Goal: Navigation & Orientation: Find specific page/section

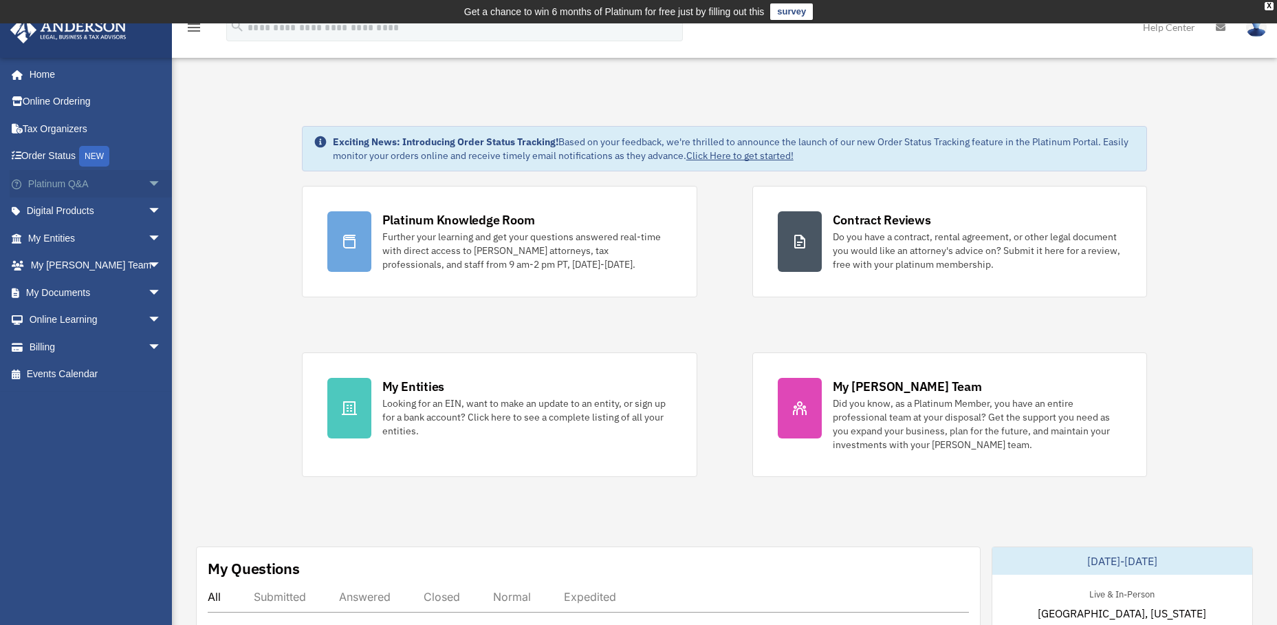
click at [112, 184] on link "Platinum Q&A arrow_drop_down" at bounding box center [96, 184] width 173 height 28
click at [148, 180] on span "arrow_drop_down" at bounding box center [162, 184] width 28 height 28
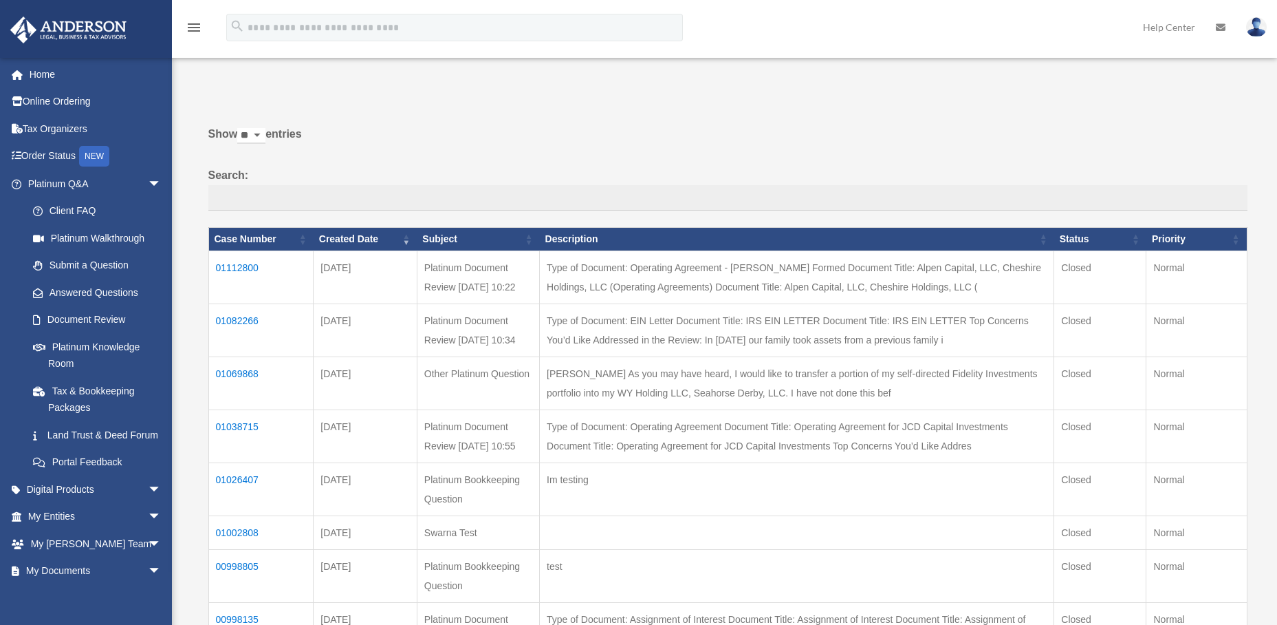
scroll to position [69, 0]
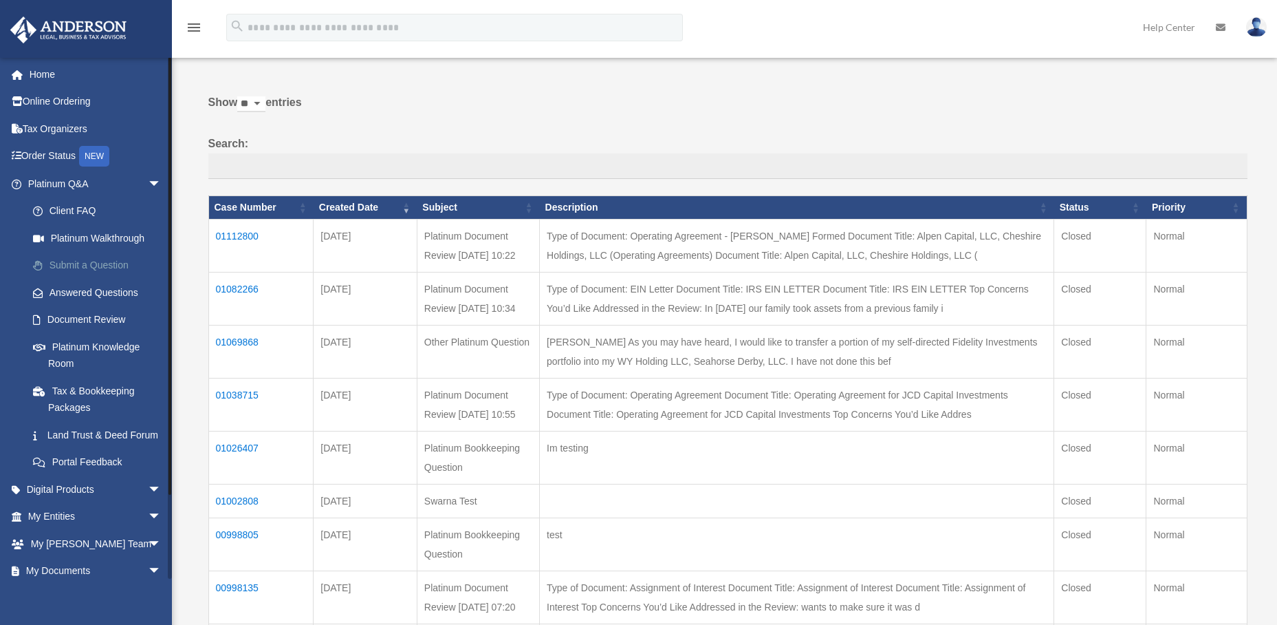
click at [85, 266] on link "Submit a Question" at bounding box center [100, 266] width 163 height 28
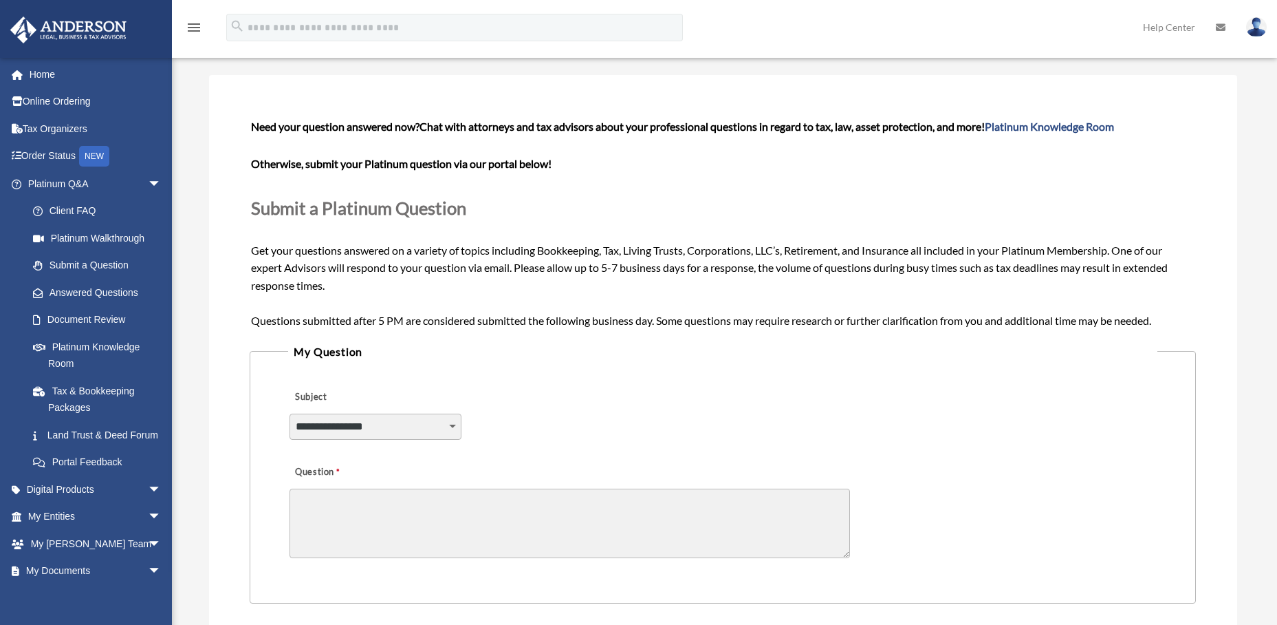
scroll to position [69, 0]
click at [112, 289] on link "Answered Questions" at bounding box center [100, 293] width 163 height 28
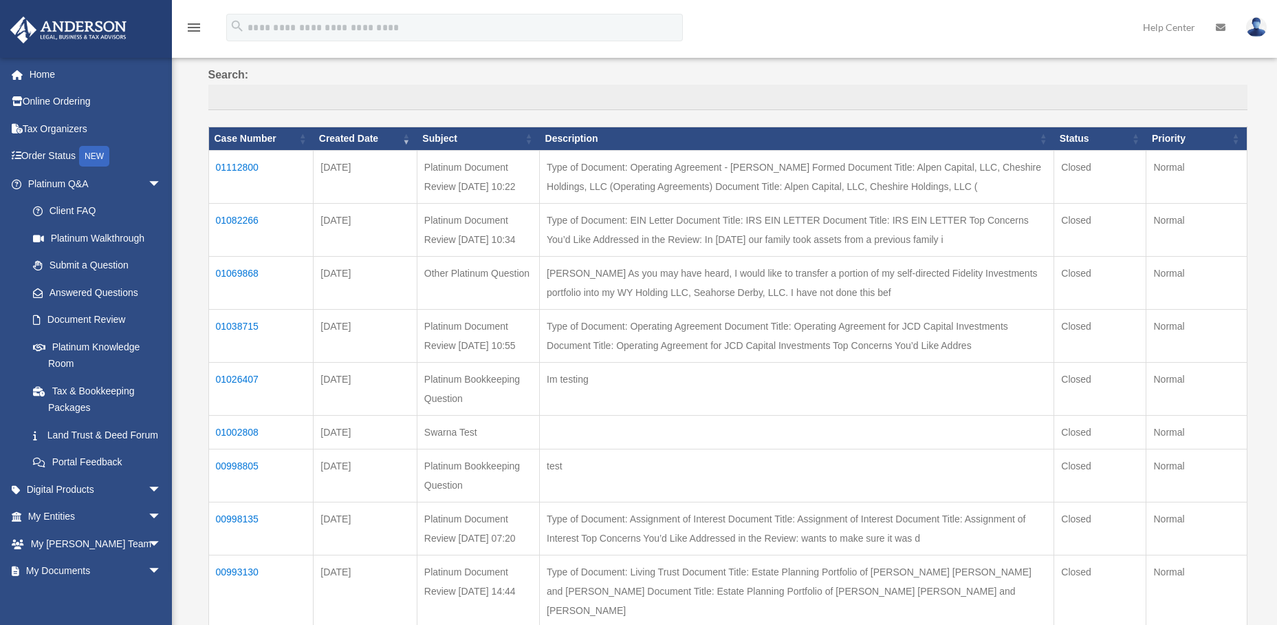
scroll to position [206, 0]
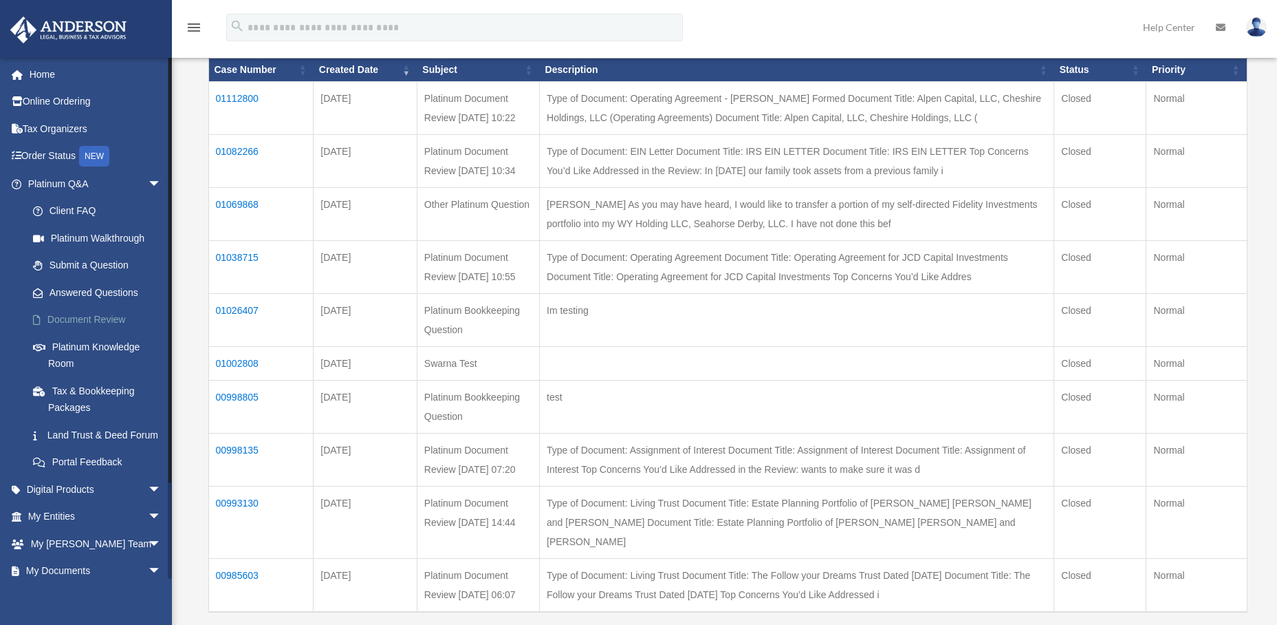
click at [97, 326] on link "Document Review" at bounding box center [100, 320] width 163 height 28
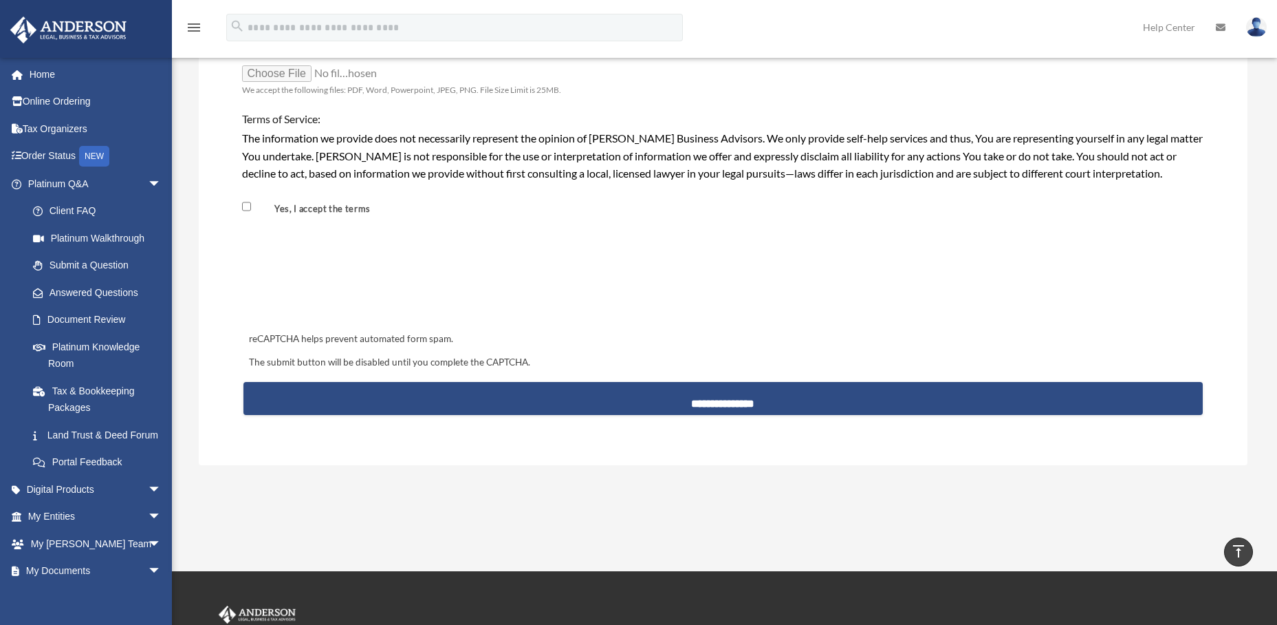
scroll to position [1238, 0]
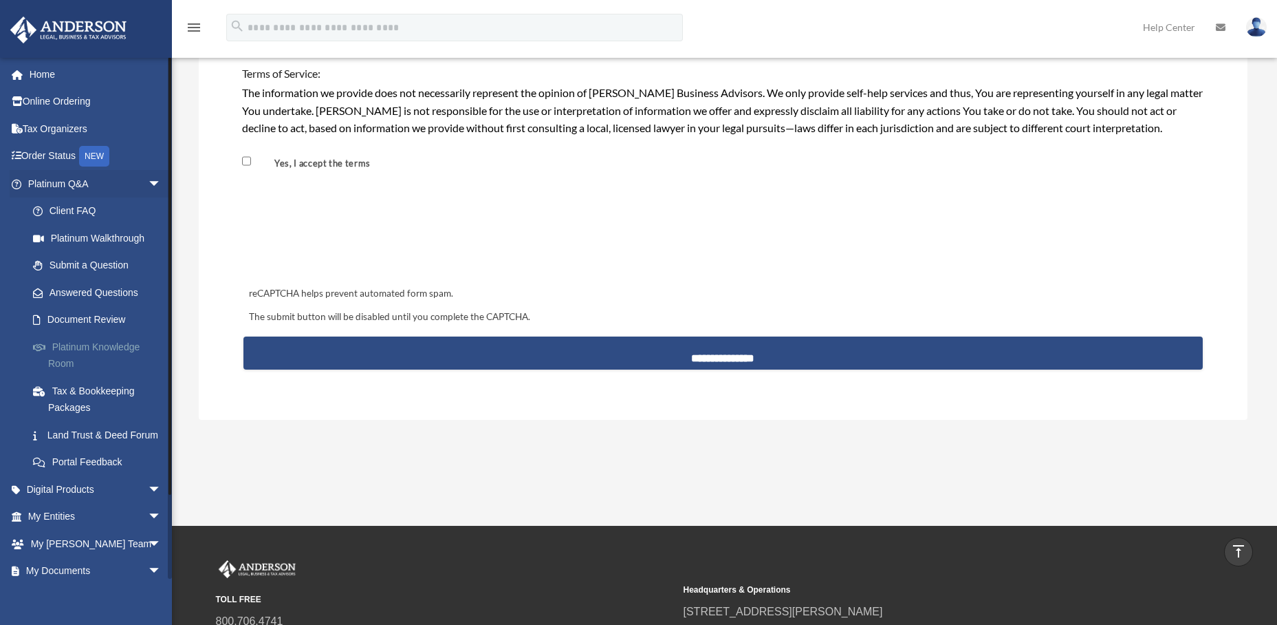
click at [110, 350] on link "Platinum Knowledge Room" at bounding box center [100, 355] width 163 height 44
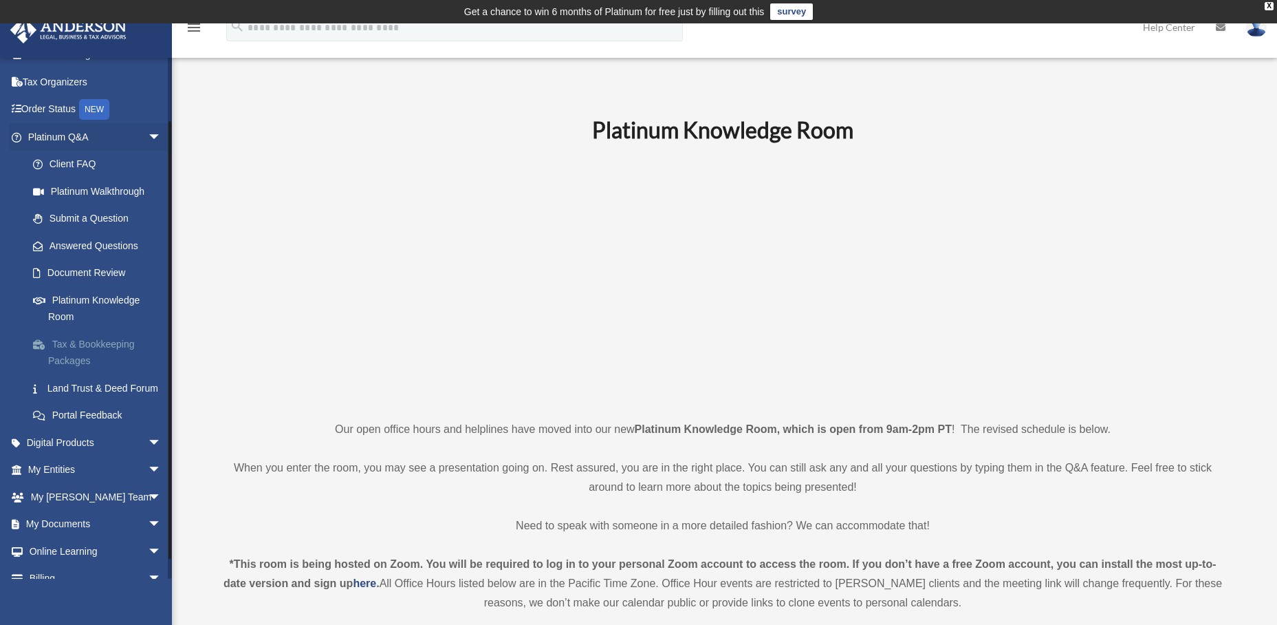
scroll to position [69, 0]
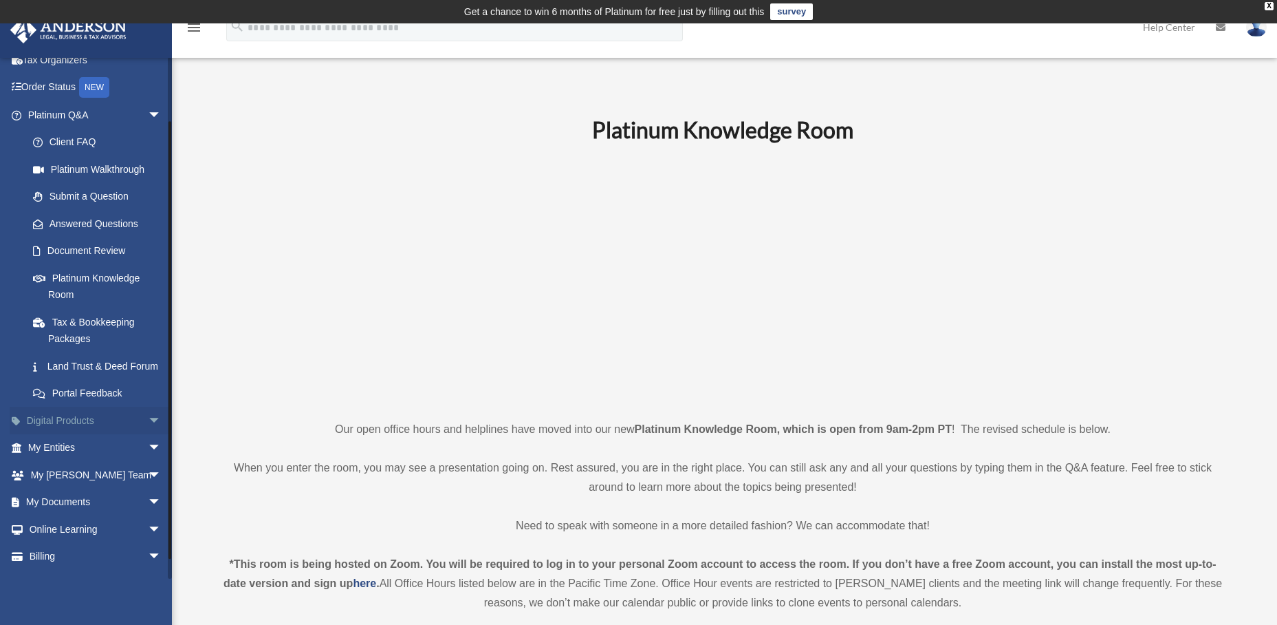
click at [85, 415] on link "Digital Products arrow_drop_down" at bounding box center [96, 420] width 173 height 28
click at [148, 417] on span "arrow_drop_down" at bounding box center [162, 420] width 28 height 28
